Goal: Task Accomplishment & Management: Use online tool/utility

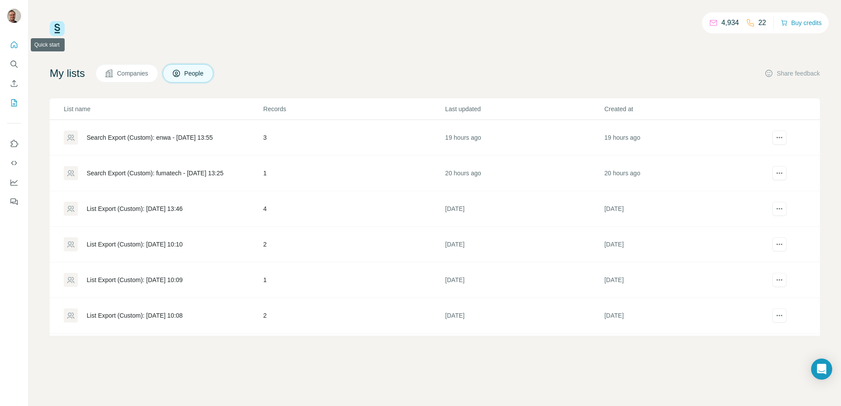
click at [15, 43] on icon "Quick start" at bounding box center [14, 44] width 9 height 9
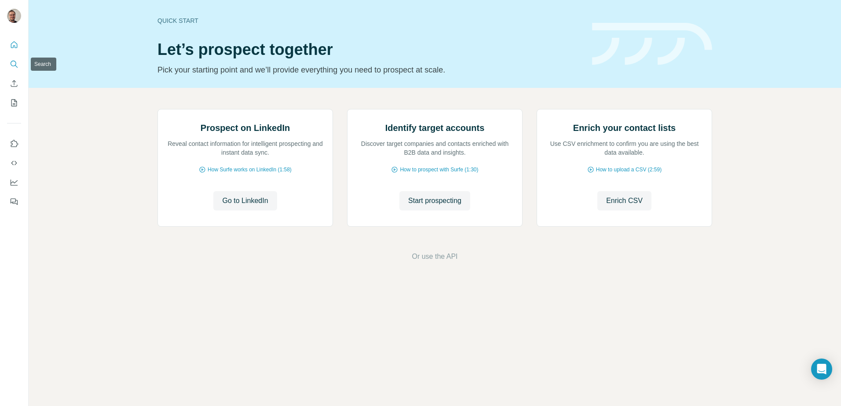
click at [12, 58] on button "Search" at bounding box center [14, 64] width 14 height 16
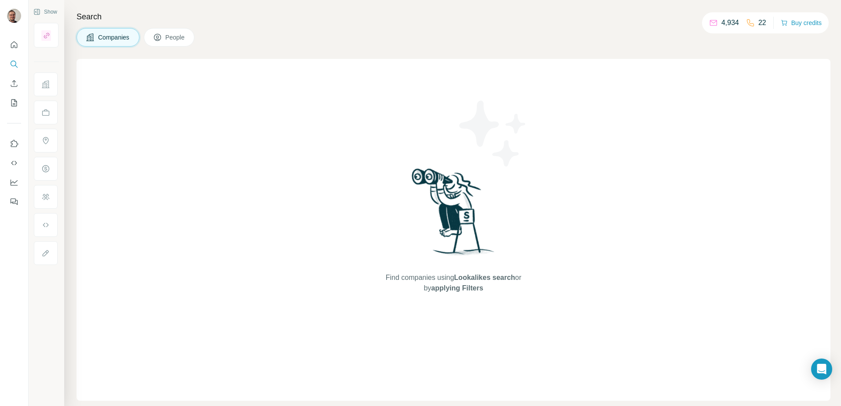
click at [186, 37] on span "People" at bounding box center [175, 37] width 20 height 9
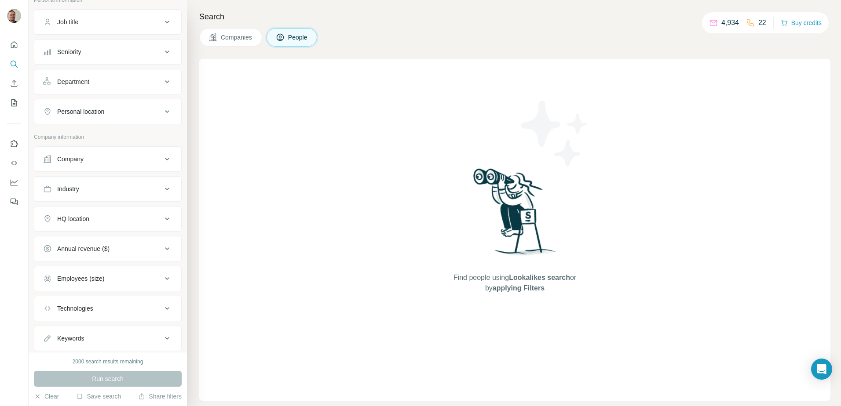
scroll to position [85, 0]
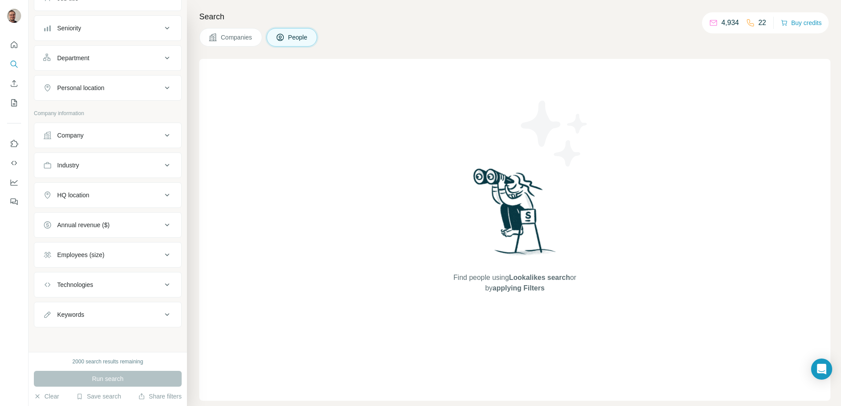
click at [99, 135] on div "Company" at bounding box center [102, 135] width 119 height 9
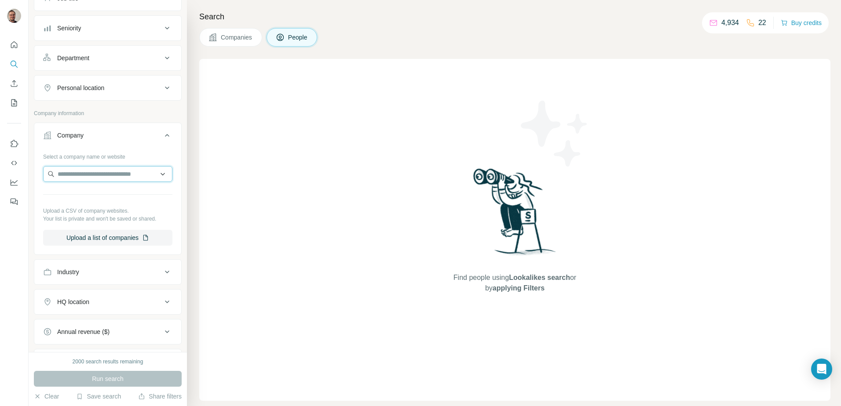
click at [102, 168] on input "text" at bounding box center [107, 174] width 129 height 16
type input "**********"
click at [89, 186] on div "Speck-Triplex-Pumpen KG [DOMAIN_NAME]" at bounding box center [104, 198] width 118 height 24
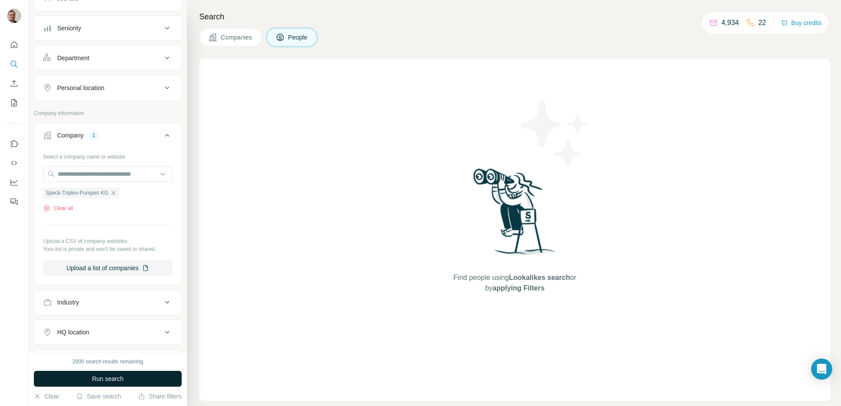
click at [119, 382] on span "Run search" at bounding box center [108, 379] width 32 height 9
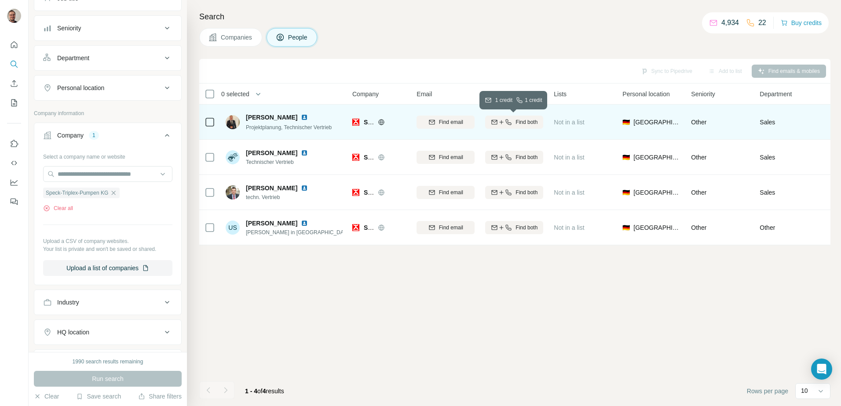
click at [541, 122] on div "Find both" at bounding box center [514, 122] width 58 height 8
click at [117, 192] on icon "button" at bounding box center [113, 193] width 7 height 7
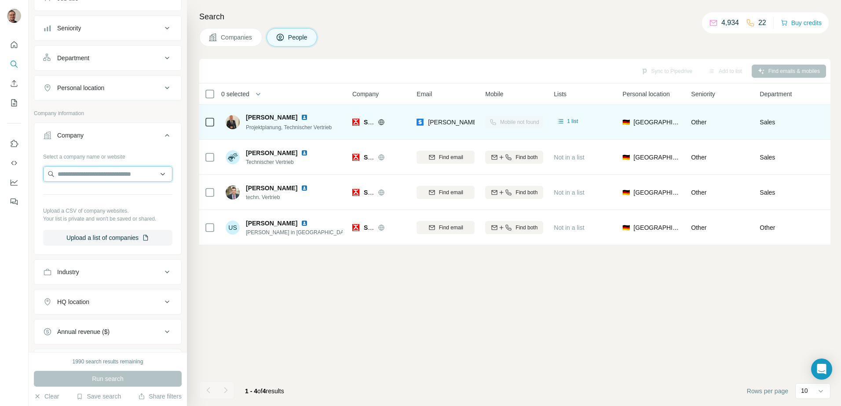
click at [108, 174] on input "text" at bounding box center [107, 174] width 129 height 16
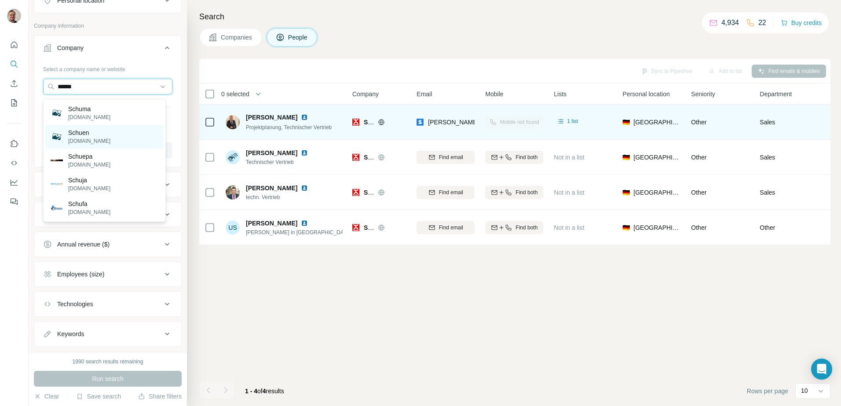
scroll to position [173, 0]
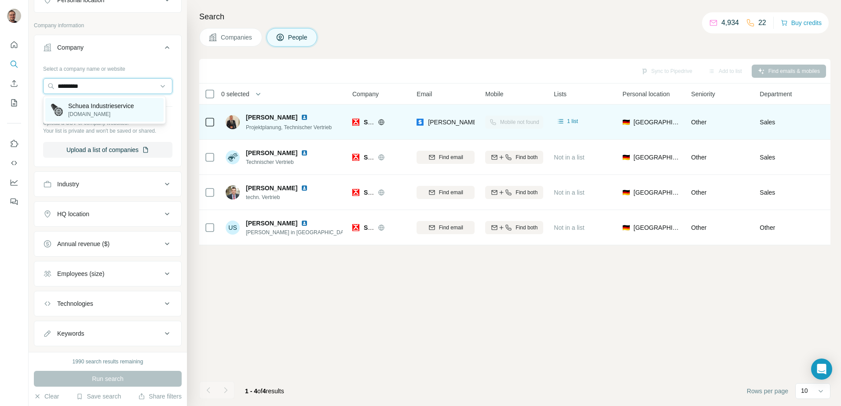
type input "*********"
click at [105, 109] on p "Schuea Industrieservice" at bounding box center [101, 106] width 66 height 9
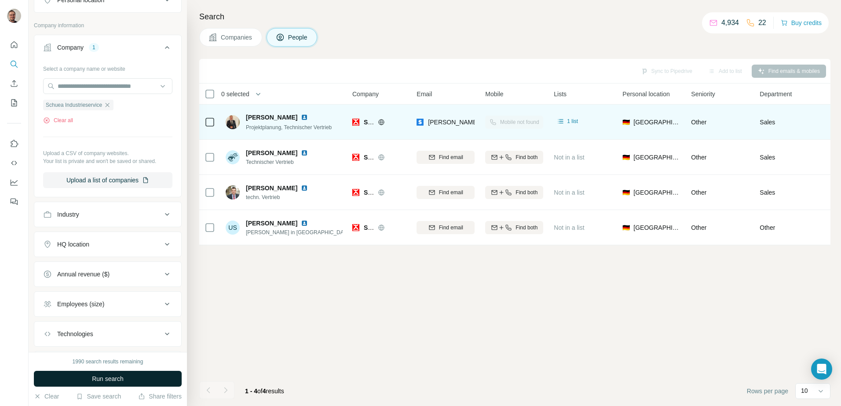
click at [154, 384] on button "Run search" at bounding box center [108, 379] width 148 height 16
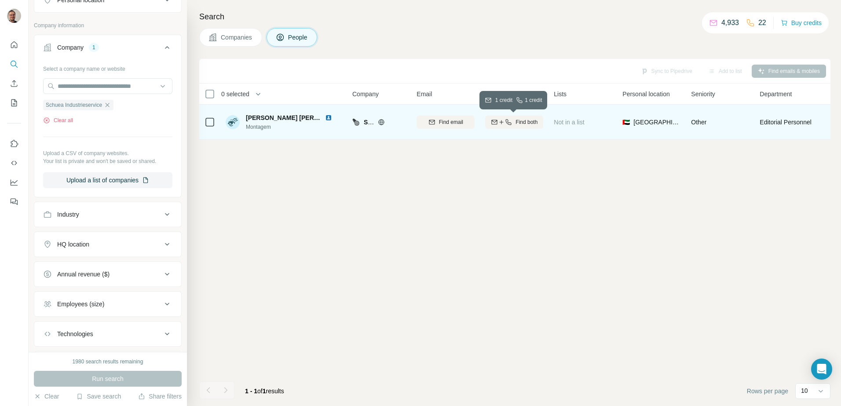
click at [535, 125] on span "Find both" at bounding box center [526, 122] width 22 height 8
drag, startPoint x: 247, startPoint y: 117, endPoint x: 318, endPoint y: 120, distance: 71.3
click at [318, 120] on div "[PERSON_NAME] [PERSON_NAME]" at bounding box center [294, 117] width 97 height 9
copy span "[PERSON_NAME] [PERSON_NAME]"
click at [269, 119] on span "[PERSON_NAME] [PERSON_NAME]" at bounding box center [298, 117] width 105 height 7
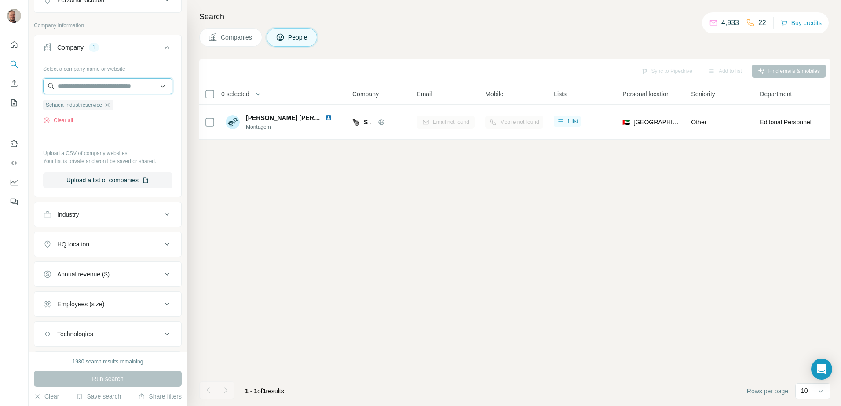
click at [101, 85] on input "text" at bounding box center [107, 86] width 129 height 16
click at [61, 121] on button "Clear all" at bounding box center [58, 121] width 30 height 8
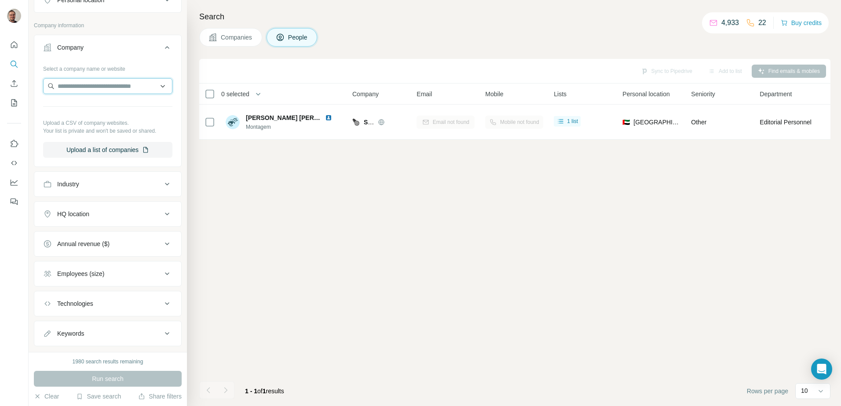
click at [71, 88] on input "text" at bounding box center [107, 86] width 129 height 16
click at [95, 85] on input "text" at bounding box center [107, 86] width 129 height 16
click at [646, 73] on button "Sync to Pipedrive (1)" at bounding box center [647, 71] width 72 height 13
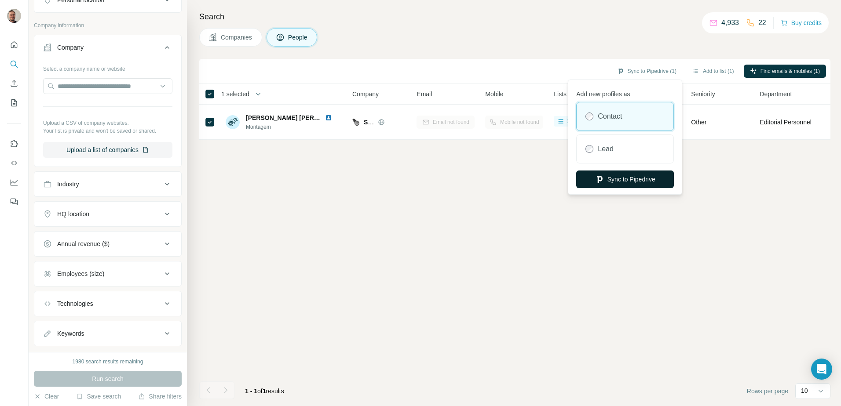
click at [651, 178] on button "Sync to Pipedrive" at bounding box center [625, 180] width 98 height 18
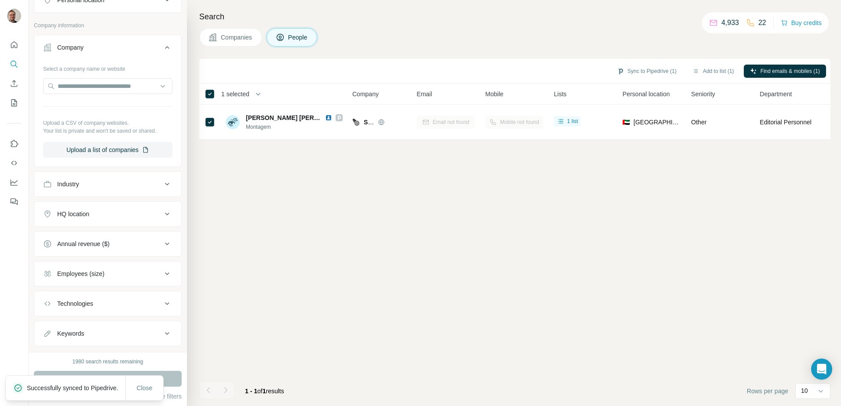
click at [238, 38] on span "Companies" at bounding box center [237, 37] width 32 height 9
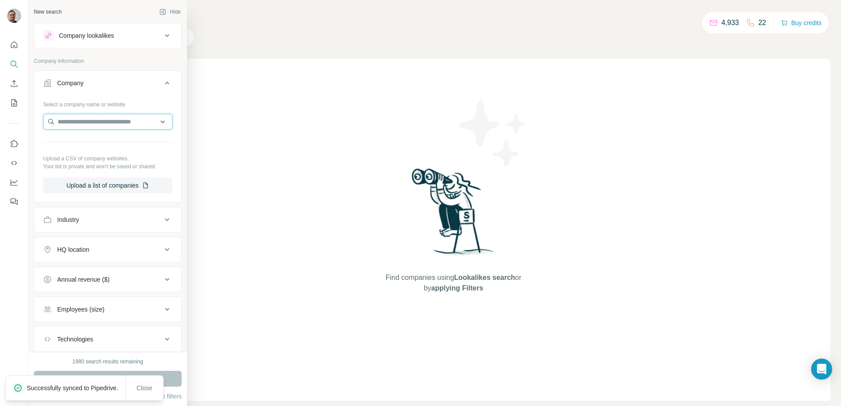
click at [97, 118] on input "text" at bounding box center [107, 122] width 129 height 16
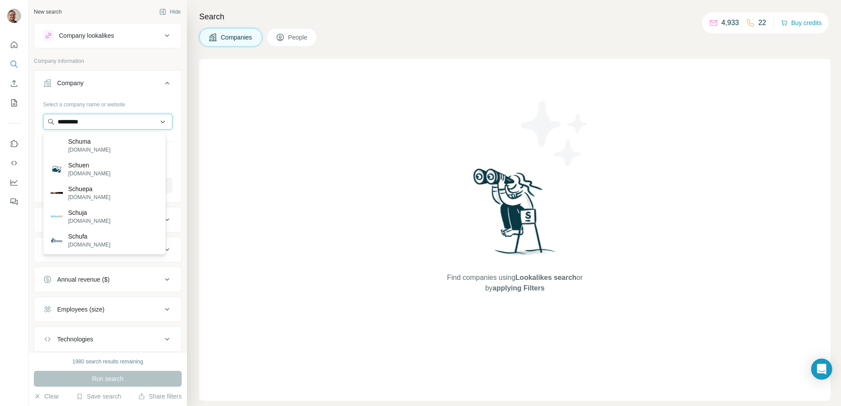
type input "*********"
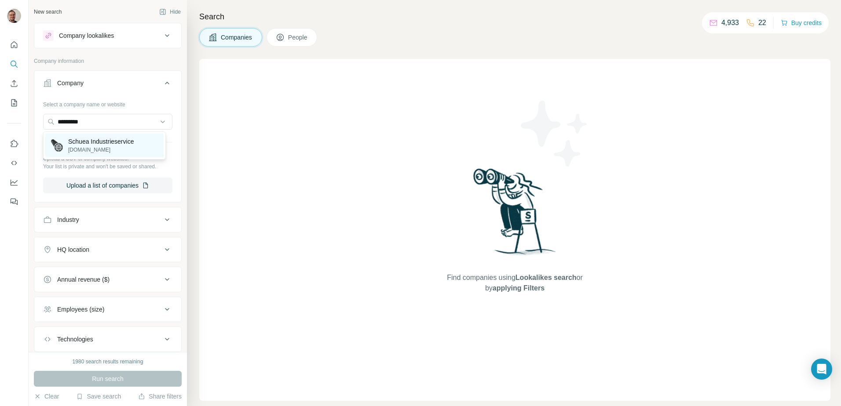
click at [97, 142] on p "Schuea Industrieservice" at bounding box center [101, 141] width 66 height 9
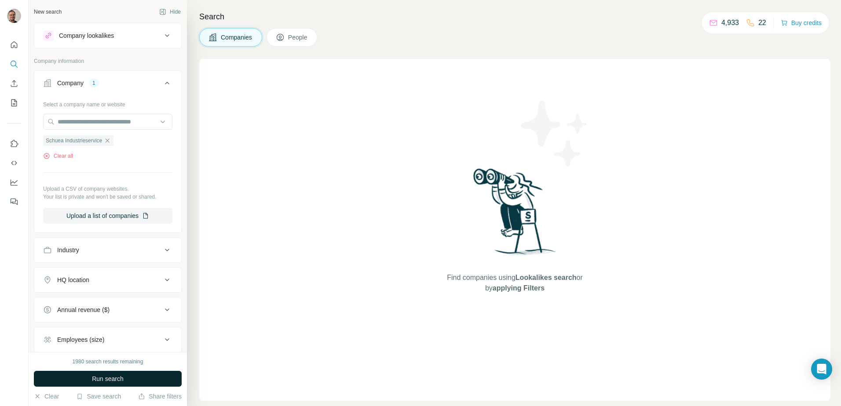
click at [111, 379] on span "Run search" at bounding box center [108, 379] width 32 height 9
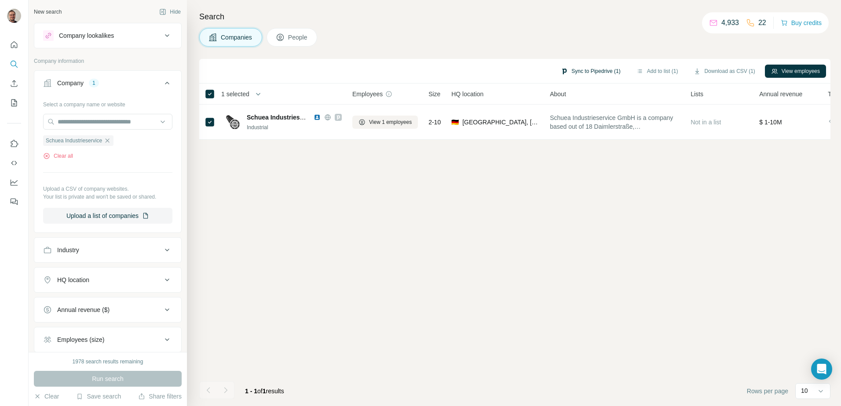
click at [565, 72] on button "Sync to Pipedrive (1)" at bounding box center [591, 71] width 72 height 13
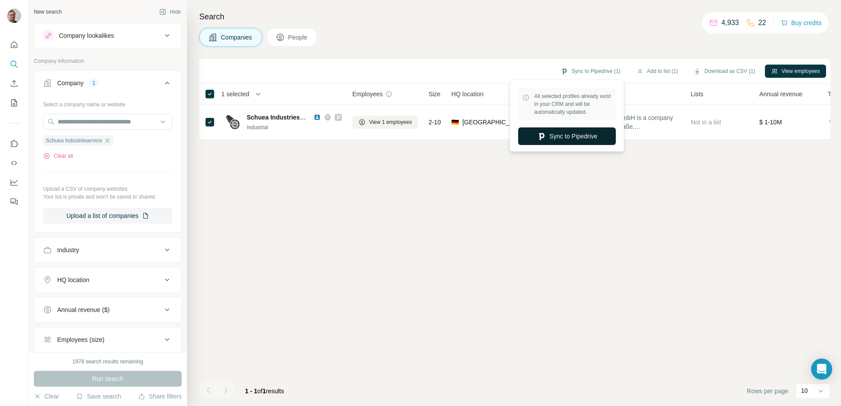
click at [561, 137] on button "Sync to Pipedrive" at bounding box center [567, 137] width 98 height 18
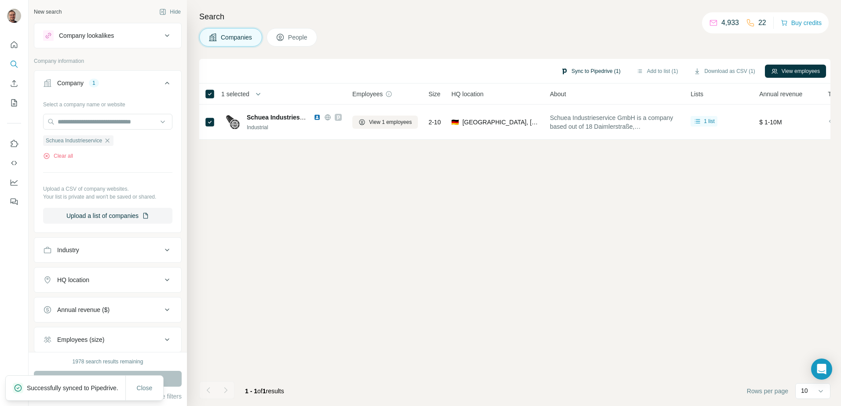
click at [609, 71] on button "Sync to Pipedrive (1)" at bounding box center [591, 71] width 72 height 13
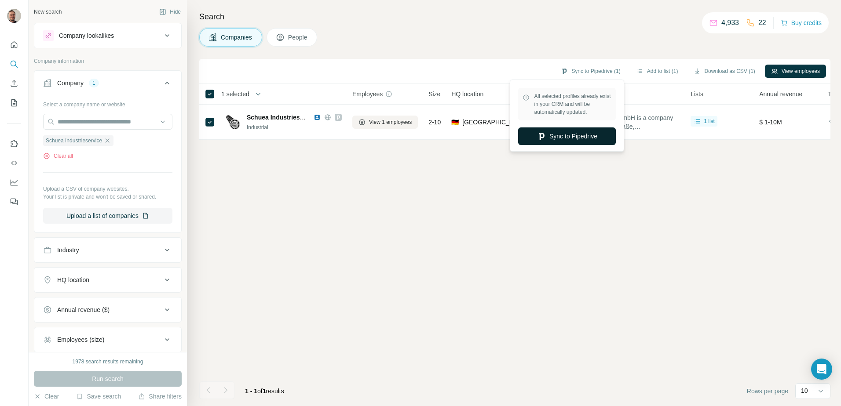
click at [578, 139] on button "Sync to Pipedrive" at bounding box center [567, 137] width 98 height 18
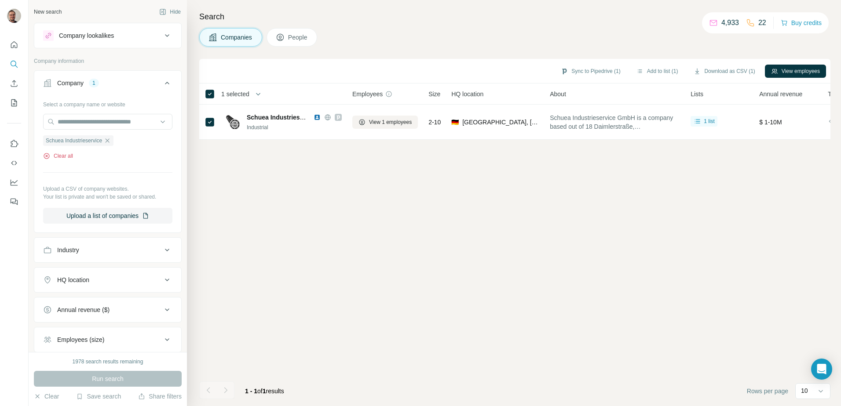
click at [68, 159] on button "Clear all" at bounding box center [58, 156] width 30 height 8
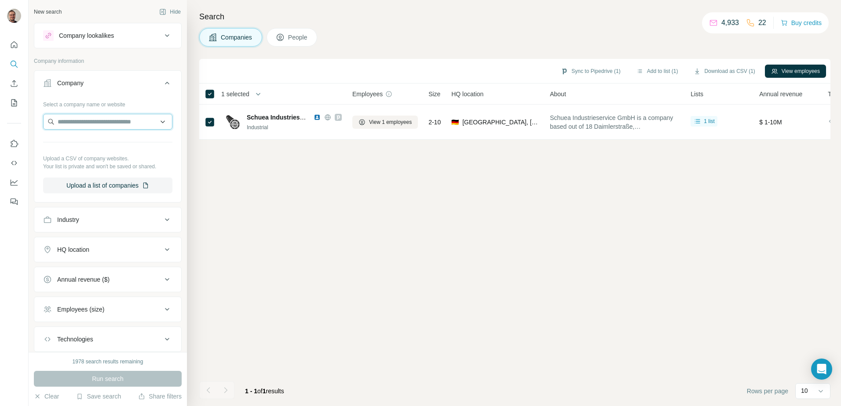
click at [80, 125] on input "text" at bounding box center [107, 122] width 129 height 16
type input "**********"
click at [82, 142] on p "Water-On" at bounding box center [89, 141] width 42 height 9
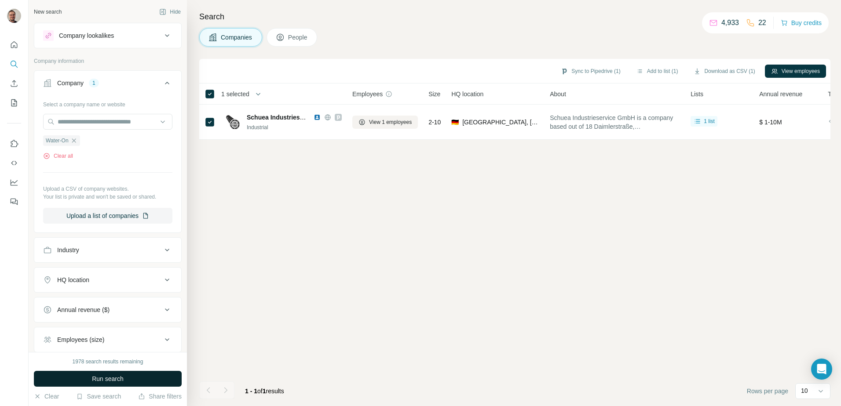
click at [125, 377] on button "Run search" at bounding box center [108, 379] width 148 height 16
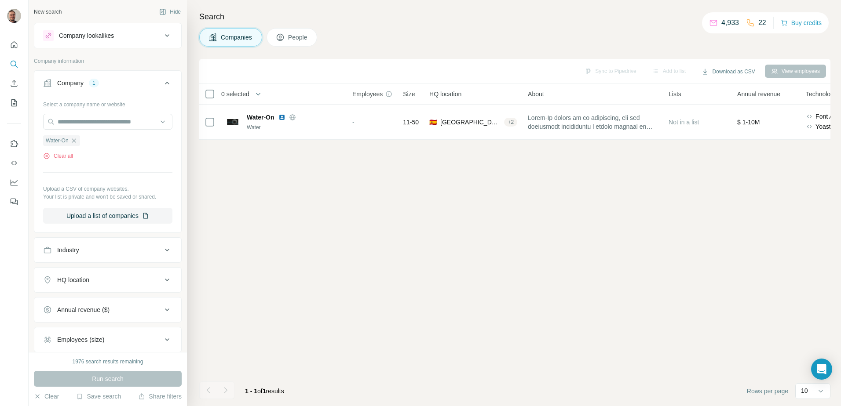
click at [299, 31] on button "People" at bounding box center [291, 37] width 51 height 18
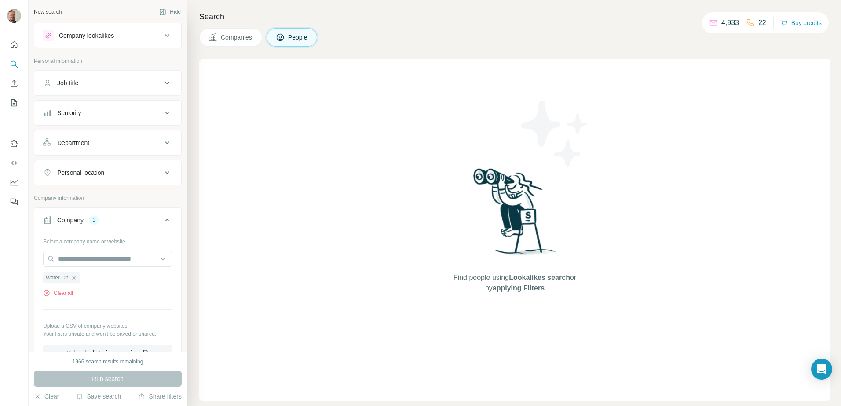
click at [101, 373] on div "Run search" at bounding box center [108, 379] width 148 height 16
click at [101, 382] on div "Run search" at bounding box center [108, 379] width 148 height 16
click at [99, 286] on div "Water-On Clear all" at bounding box center [107, 282] width 129 height 30
click at [233, 38] on span "Companies" at bounding box center [237, 37] width 32 height 9
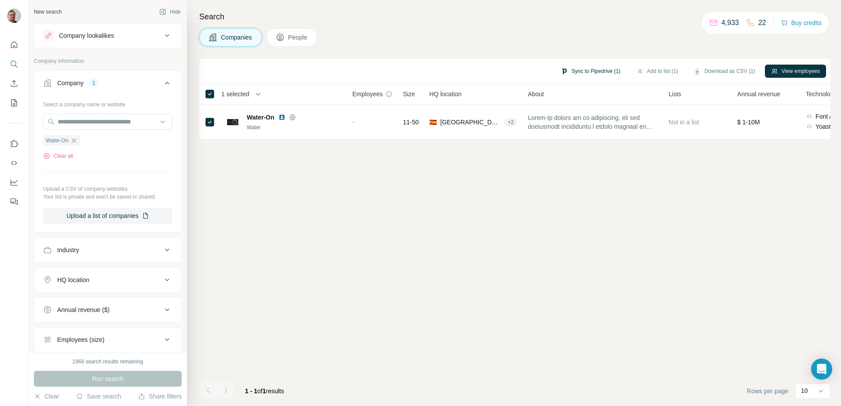
click at [584, 70] on button "Sync to Pipedrive (1)" at bounding box center [591, 71] width 72 height 13
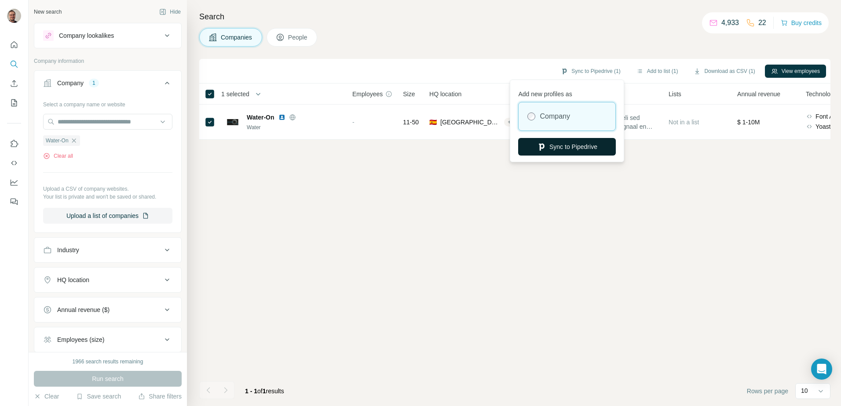
click at [567, 148] on button "Sync to Pipedrive" at bounding box center [567, 147] width 98 height 18
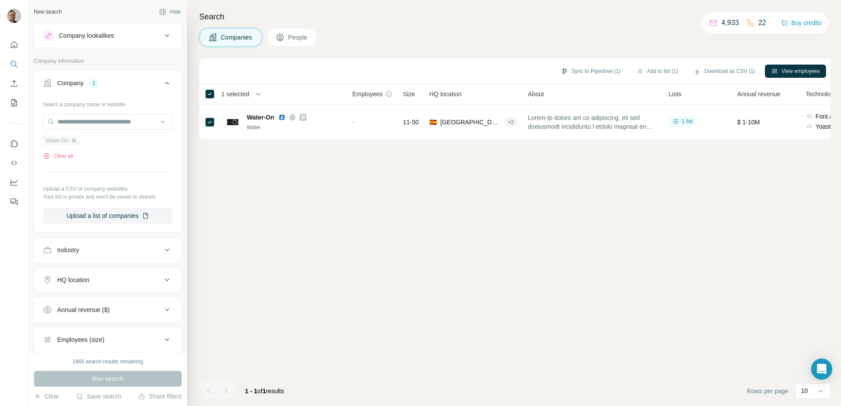
click at [76, 140] on icon "button" at bounding box center [74, 141] width 4 height 4
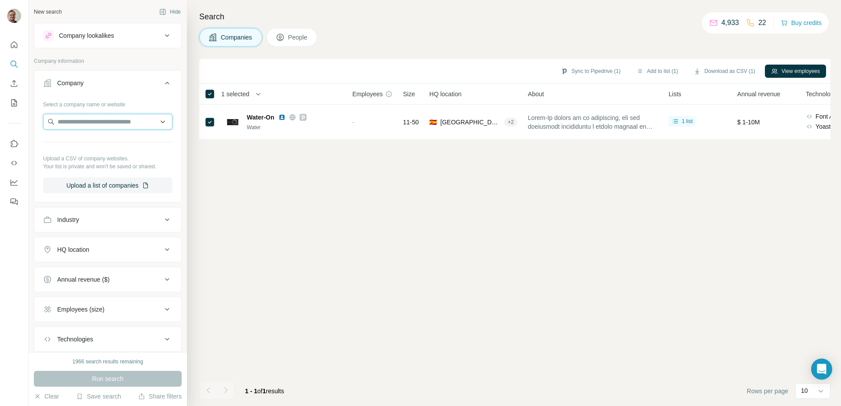
click at [77, 123] on input "text" at bounding box center [107, 122] width 129 height 16
type input "**********"
click at [114, 143] on p "OSMO Membrane Systems" at bounding box center [105, 141] width 75 height 9
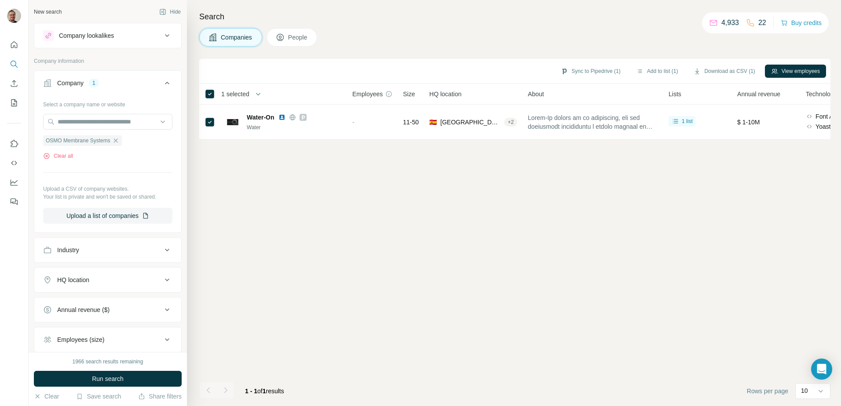
click at [287, 37] on button "People" at bounding box center [291, 37] width 51 height 18
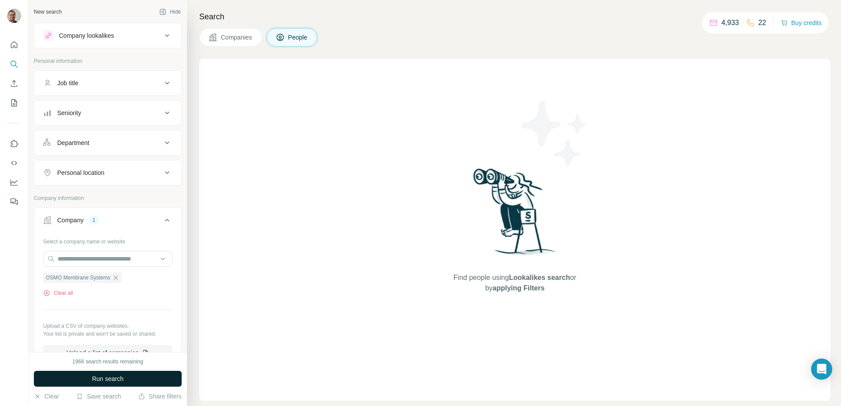
click at [101, 378] on span "Run search" at bounding box center [108, 379] width 32 height 9
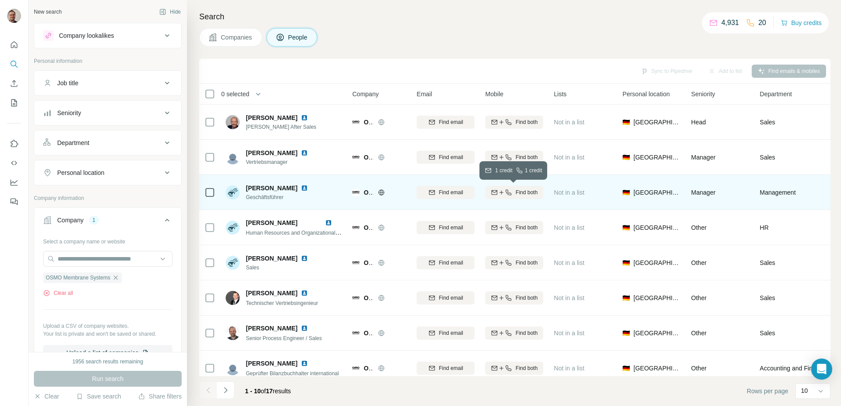
click at [514, 191] on div "Find both" at bounding box center [514, 193] width 58 height 8
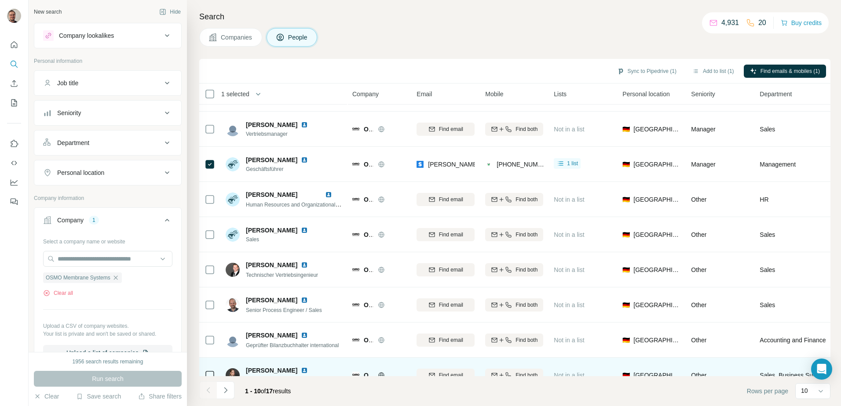
scroll to position [44, 0]
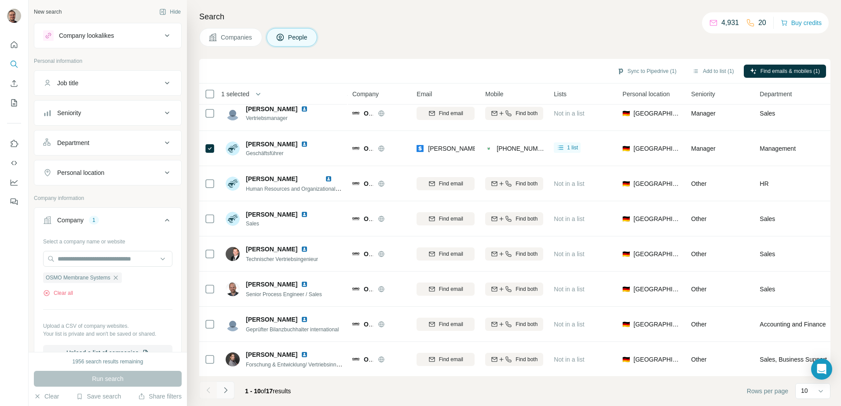
click at [225, 392] on icon "Navigate to next page" at bounding box center [225, 390] width 3 height 6
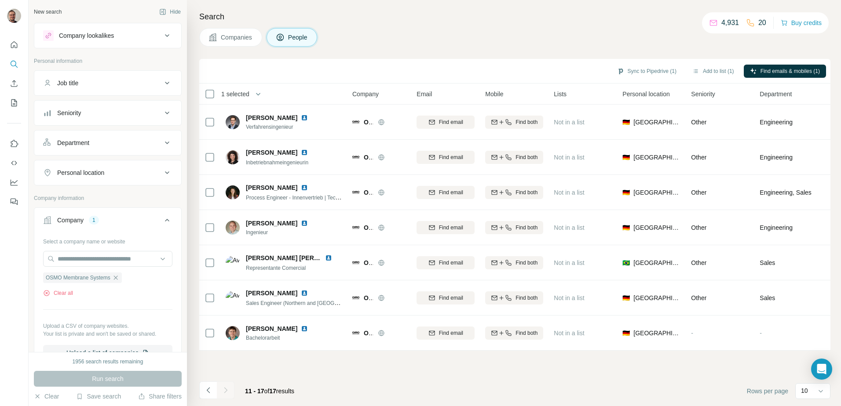
scroll to position [0, 0]
click at [211, 388] on icon "Navigate to previous page" at bounding box center [208, 390] width 9 height 9
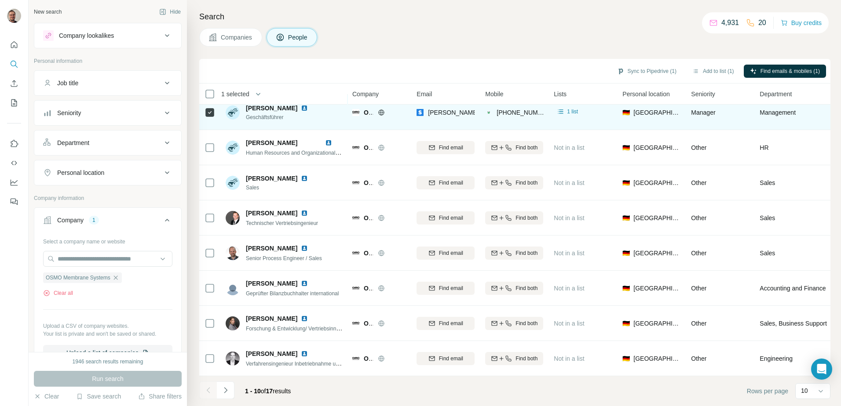
scroll to position [40, 0]
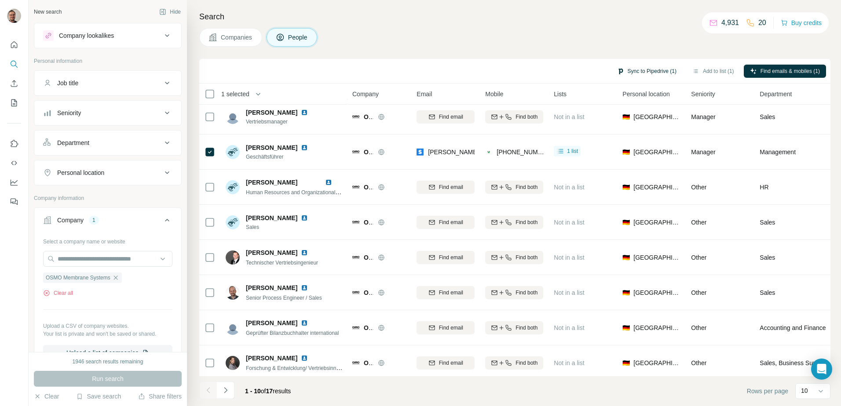
click at [637, 70] on button "Sync to Pipedrive (1)" at bounding box center [647, 71] width 72 height 13
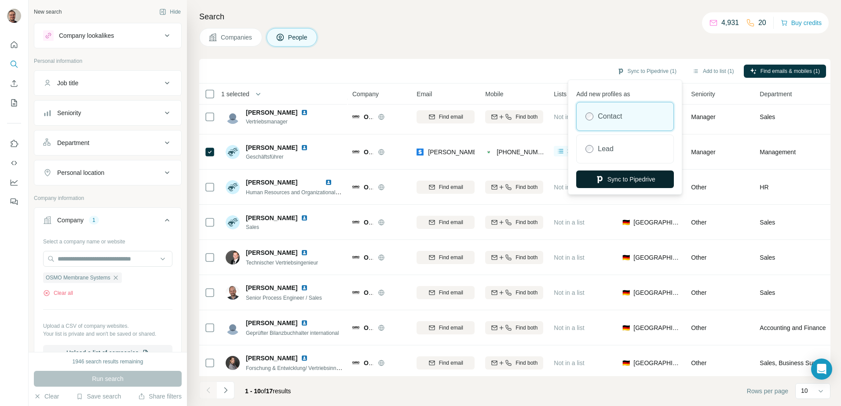
click at [623, 176] on button "Sync to Pipedrive" at bounding box center [625, 180] width 98 height 18
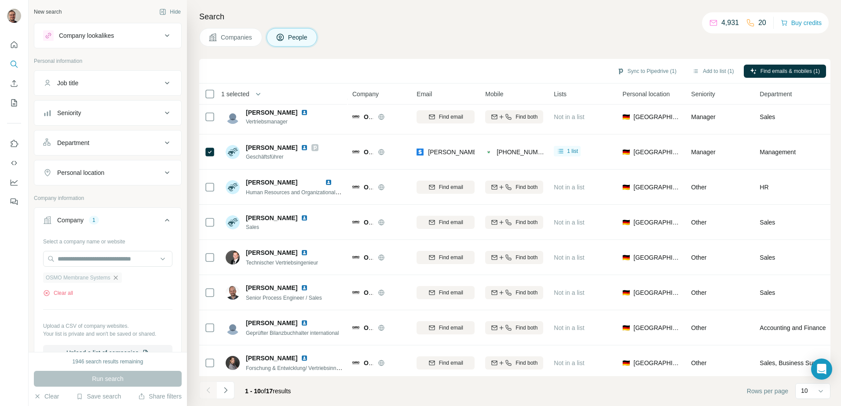
click at [117, 278] on icon "button" at bounding box center [115, 277] width 7 height 7
drag, startPoint x: 87, startPoint y: 252, endPoint x: 81, endPoint y: 261, distance: 10.7
click at [81, 261] on input "text" at bounding box center [107, 259] width 129 height 16
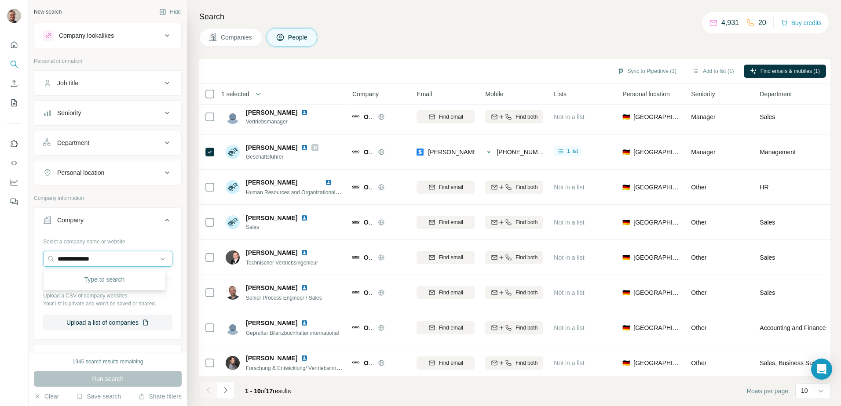
type input "**********"
click at [88, 277] on p "[DOMAIN_NAME]" at bounding box center [92, 278] width 49 height 9
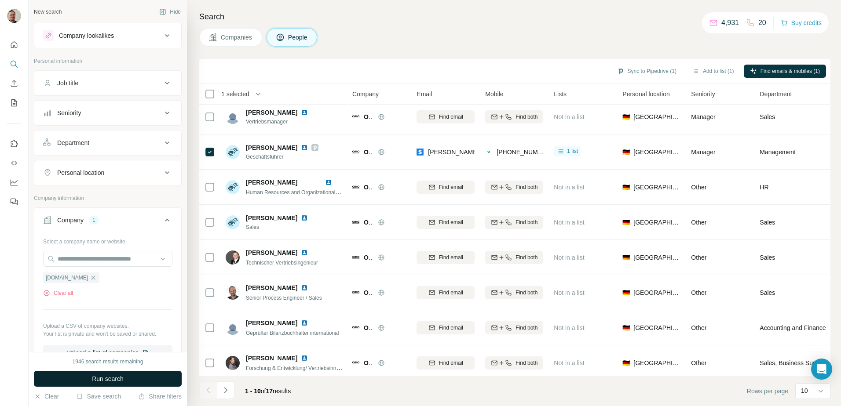
click at [103, 381] on span "Run search" at bounding box center [108, 379] width 32 height 9
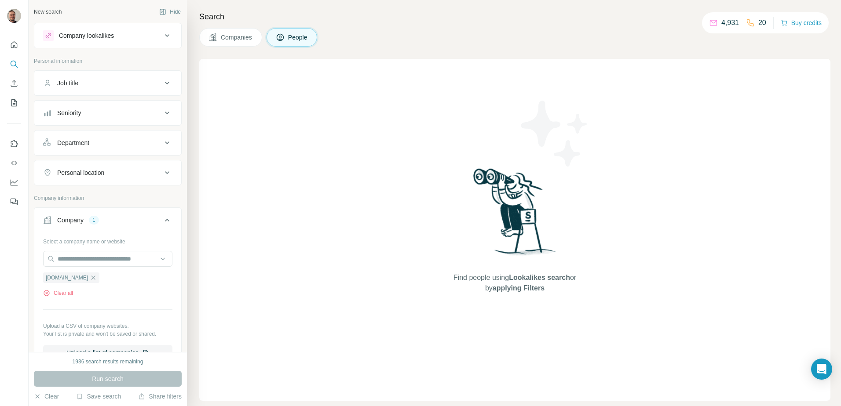
click at [245, 44] on button "Companies" at bounding box center [230, 37] width 63 height 18
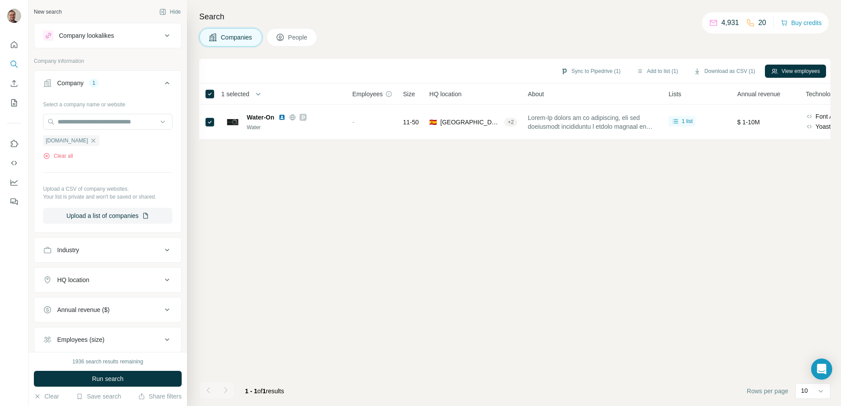
click at [296, 38] on span "People" at bounding box center [298, 37] width 20 height 9
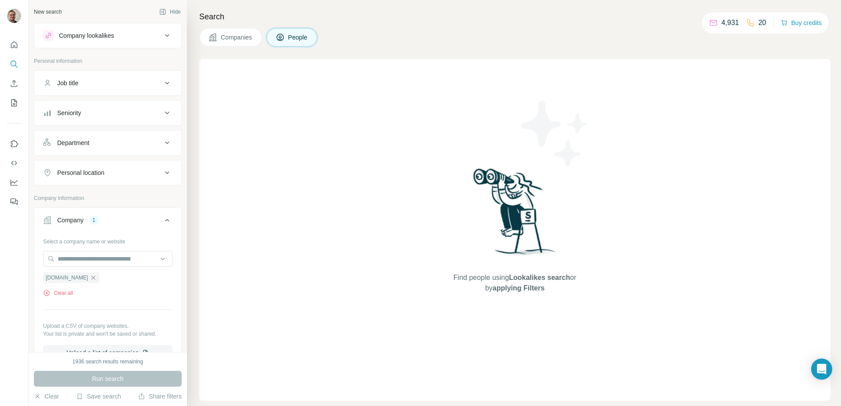
click at [226, 43] on button "Companies" at bounding box center [230, 37] width 63 height 18
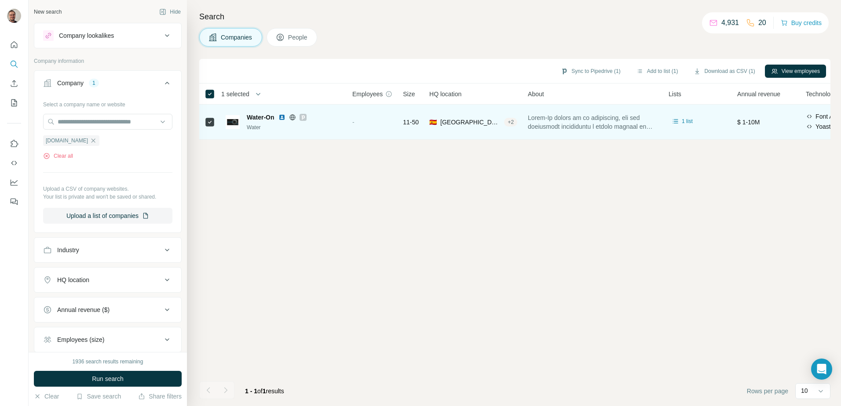
click at [514, 121] on div "+ 2" at bounding box center [510, 122] width 13 height 8
click at [514, 122] on div "+ 2" at bounding box center [510, 122] width 13 height 8
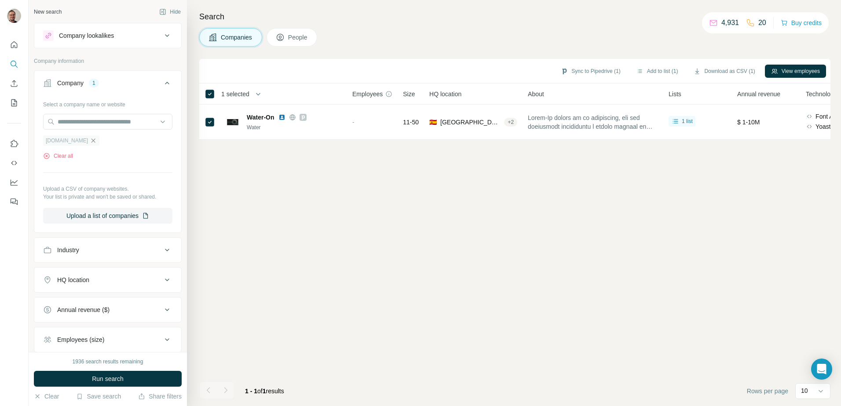
click at [90, 141] on icon "button" at bounding box center [93, 140] width 7 height 7
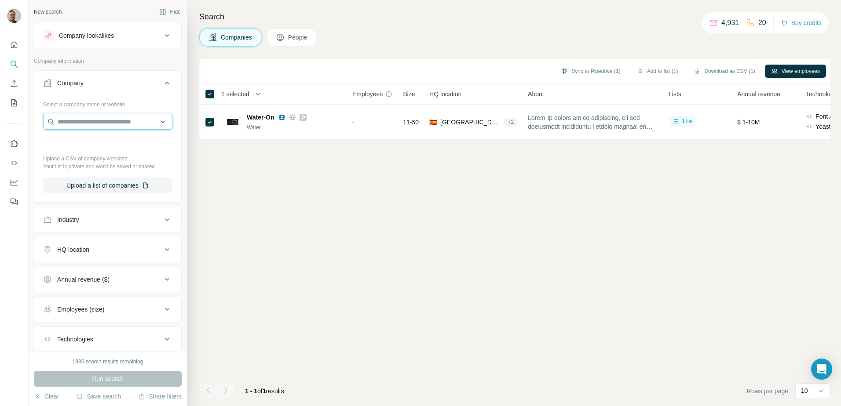
click at [92, 123] on input "text" at bounding box center [107, 122] width 129 height 16
click at [278, 30] on button "People" at bounding box center [291, 37] width 51 height 18
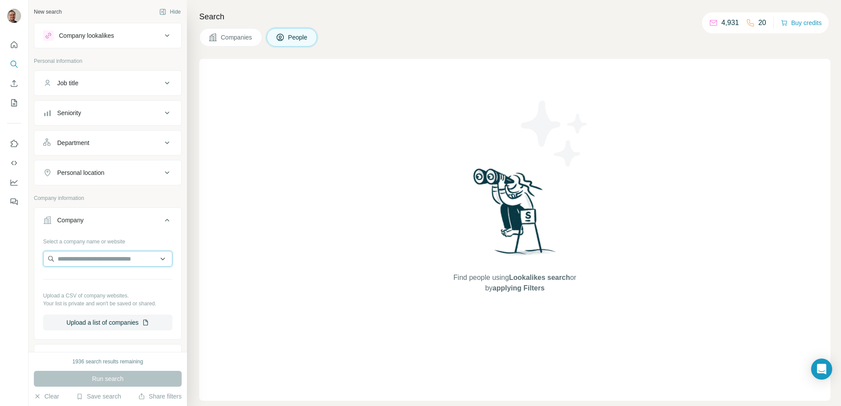
click at [85, 261] on input "text" at bounding box center [107, 259] width 129 height 16
type input "**********"
click at [91, 278] on p "[DOMAIN_NAME]" at bounding box center [92, 278] width 49 height 9
click at [86, 260] on input "text" at bounding box center [107, 259] width 129 height 16
click at [90, 307] on div "Select a company name or website [DOMAIN_NAME] Clear all Upload a CSV of compan…" at bounding box center [107, 297] width 129 height 127
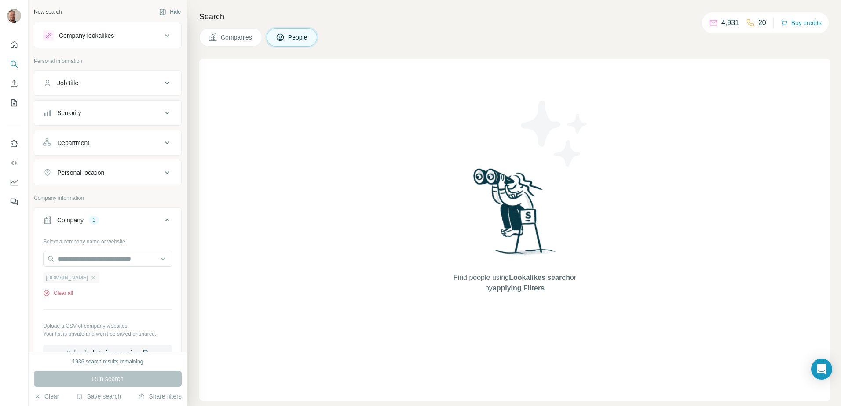
click at [85, 274] on div "[DOMAIN_NAME]" at bounding box center [71, 278] width 56 height 11
click at [84, 262] on input "text" at bounding box center [107, 259] width 129 height 16
click at [89, 317] on div "Select a company name or website [DOMAIN_NAME] Clear all Upload a CSV of compan…" at bounding box center [107, 297] width 129 height 127
click at [90, 280] on icon "button" at bounding box center [93, 277] width 7 height 7
click at [85, 257] on input "text" at bounding box center [107, 259] width 129 height 16
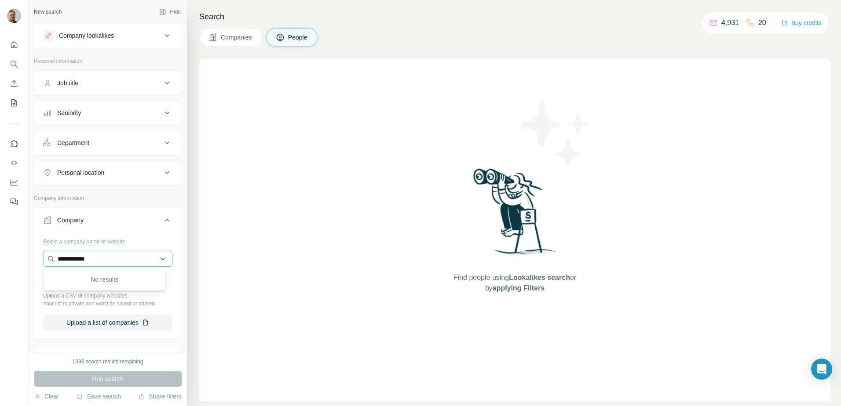
type input "**********"
click at [109, 282] on div "No results" at bounding box center [104, 280] width 118 height 18
click at [115, 260] on input "text" at bounding box center [107, 259] width 129 height 16
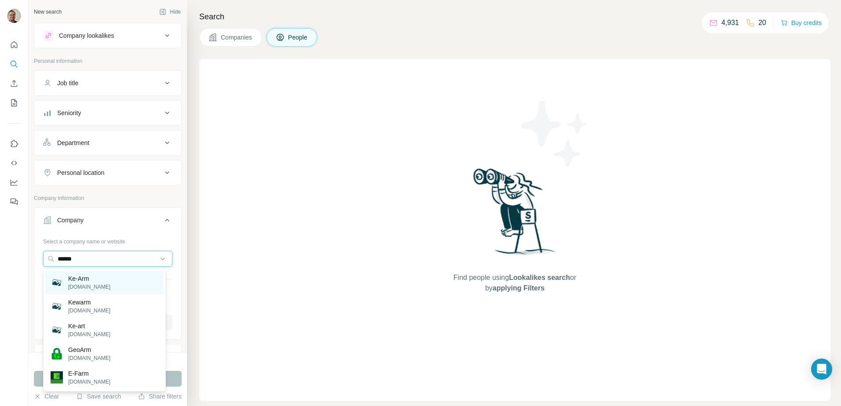
type input "******"
click at [90, 277] on p "Ke-Arm" at bounding box center [89, 278] width 42 height 9
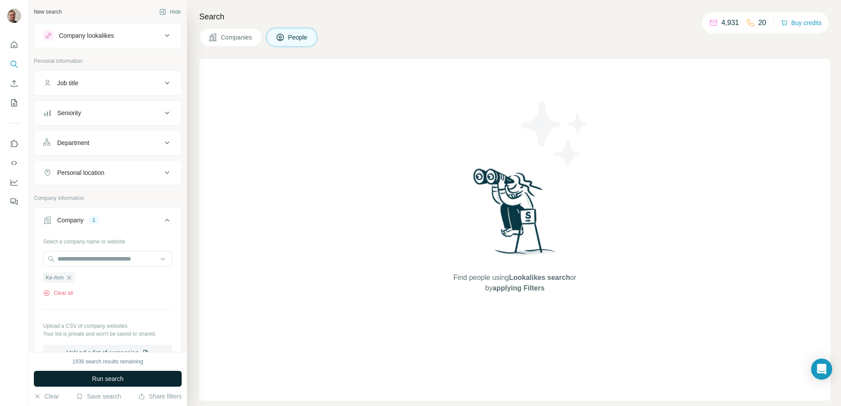
click at [96, 373] on button "Run search" at bounding box center [108, 379] width 148 height 16
click at [68, 278] on icon "button" at bounding box center [69, 277] width 7 height 7
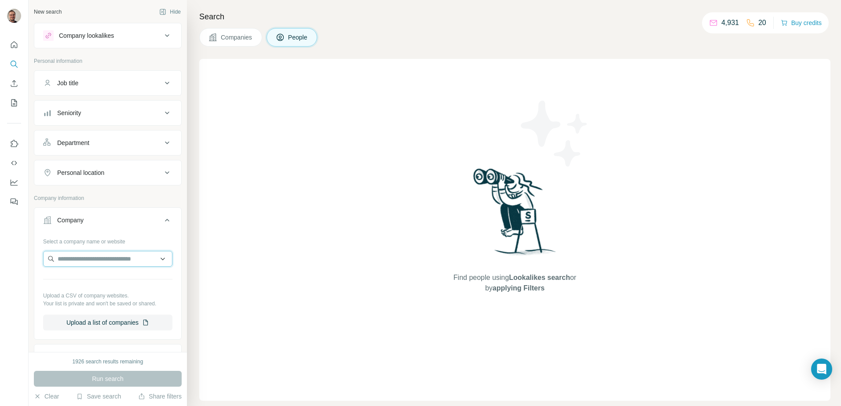
click at [69, 261] on input "text" at bounding box center [107, 259] width 129 height 16
type input "********"
click at [79, 280] on p "Ke-Arm" at bounding box center [89, 278] width 42 height 9
click at [250, 45] on button "Companies" at bounding box center [230, 37] width 63 height 18
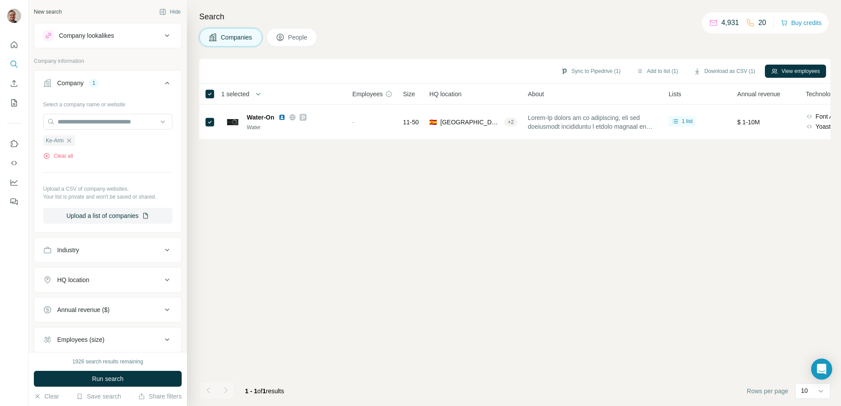
click at [125, 374] on button "Run search" at bounding box center [108, 379] width 148 height 16
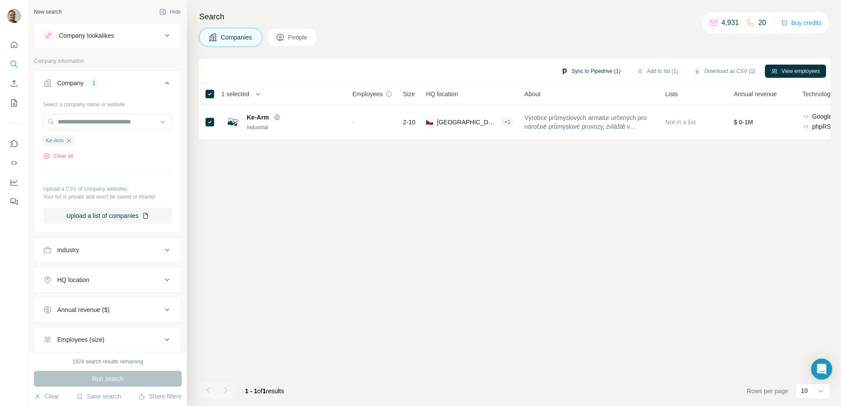
click at [603, 72] on button "Sync to Pipedrive (1)" at bounding box center [591, 71] width 72 height 13
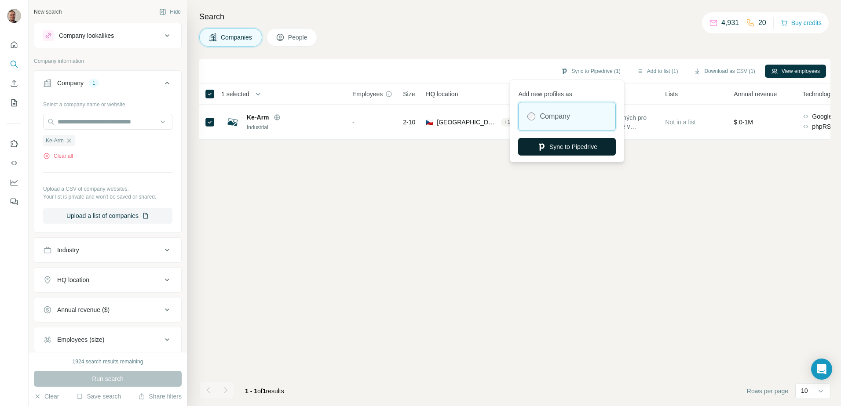
click at [591, 150] on button "Sync to Pipedrive" at bounding box center [567, 147] width 98 height 18
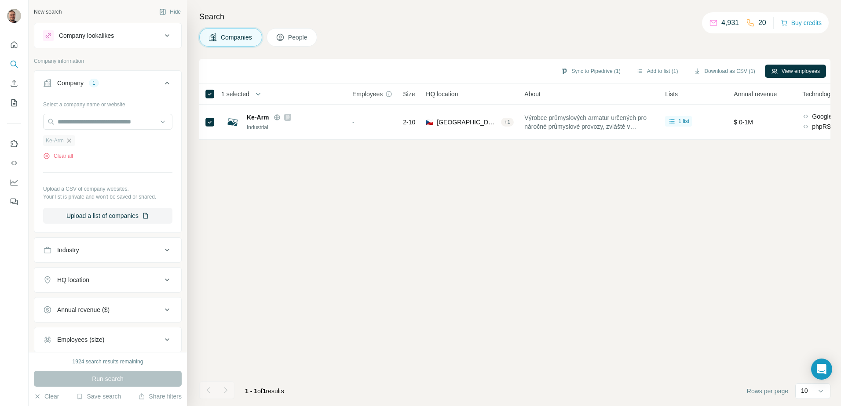
click at [69, 140] on icon "button" at bounding box center [69, 141] width 4 height 4
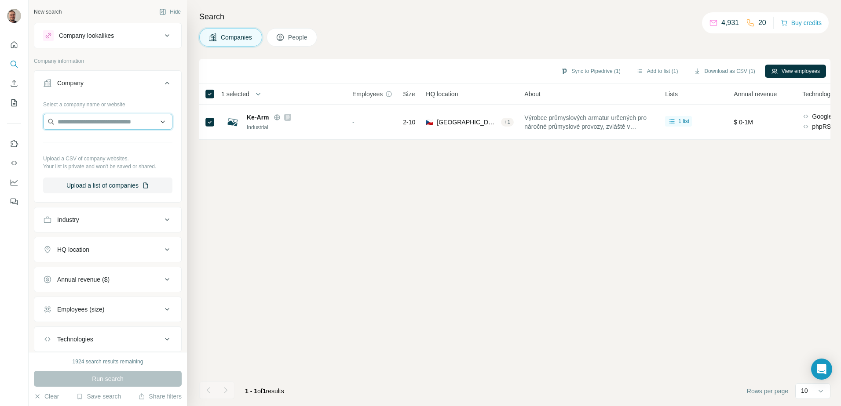
click at [62, 121] on input "text" at bounding box center [107, 122] width 129 height 16
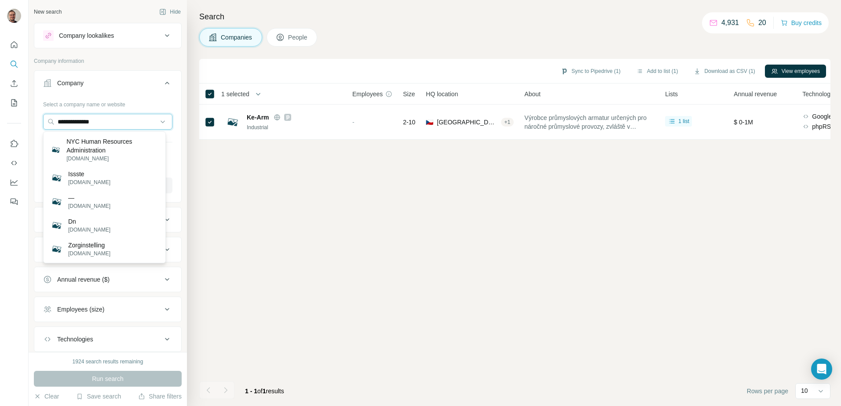
type input "**********"
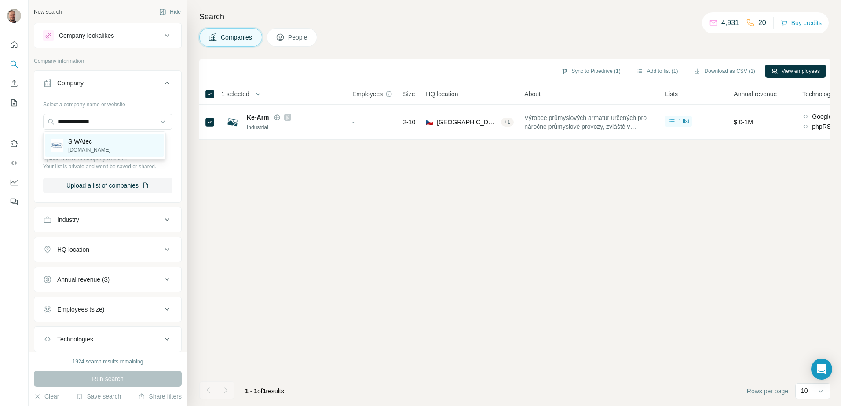
click at [88, 138] on p "SIWAtec" at bounding box center [89, 141] width 42 height 9
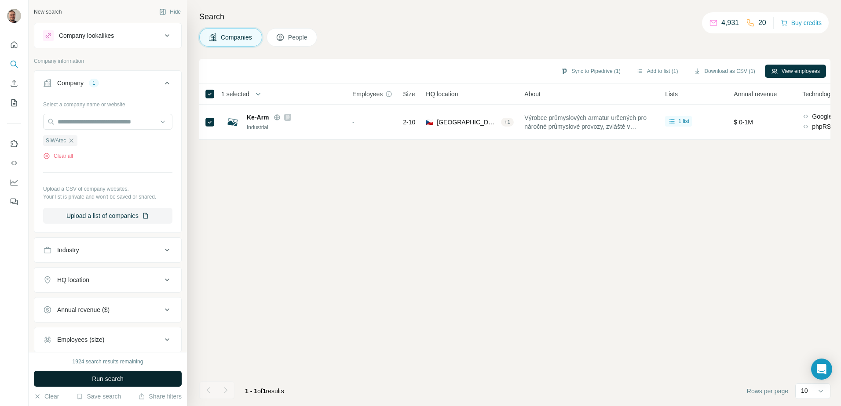
click at [104, 377] on span "Run search" at bounding box center [108, 379] width 32 height 9
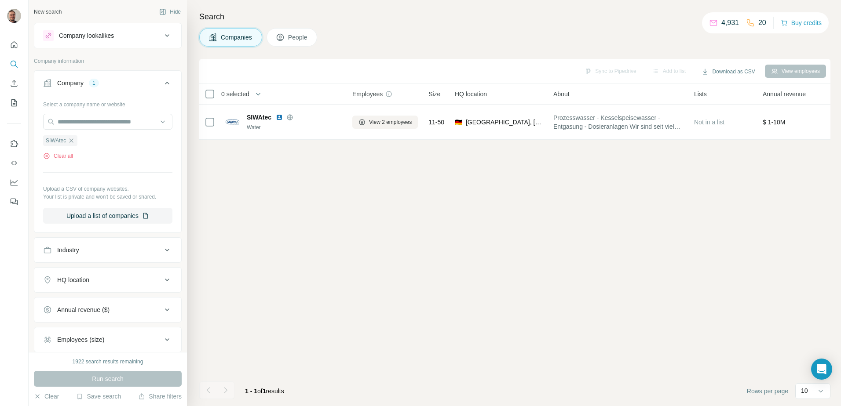
click at [294, 38] on span "People" at bounding box center [298, 37] width 20 height 9
